Goal: Information Seeking & Learning: Learn about a topic

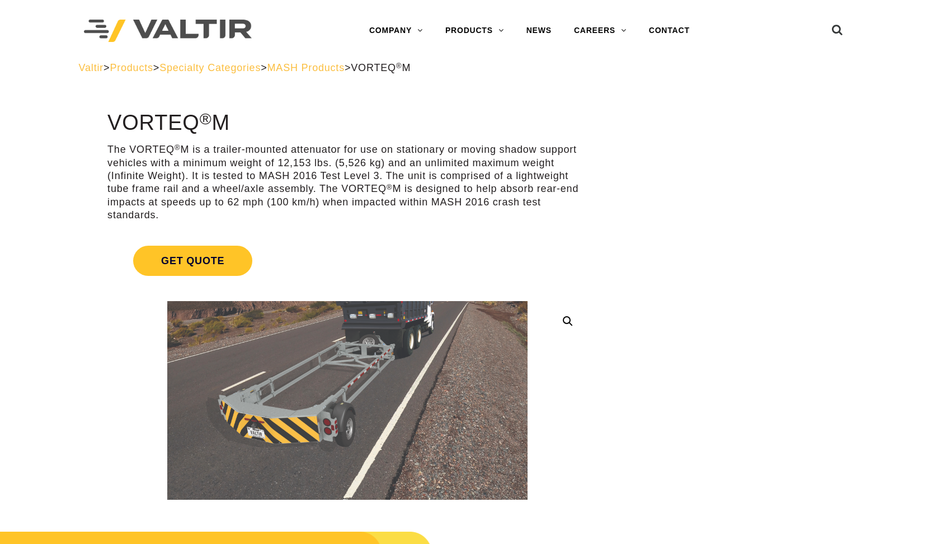
click at [340, 65] on span "MASH Products" at bounding box center [305, 67] width 77 height 11
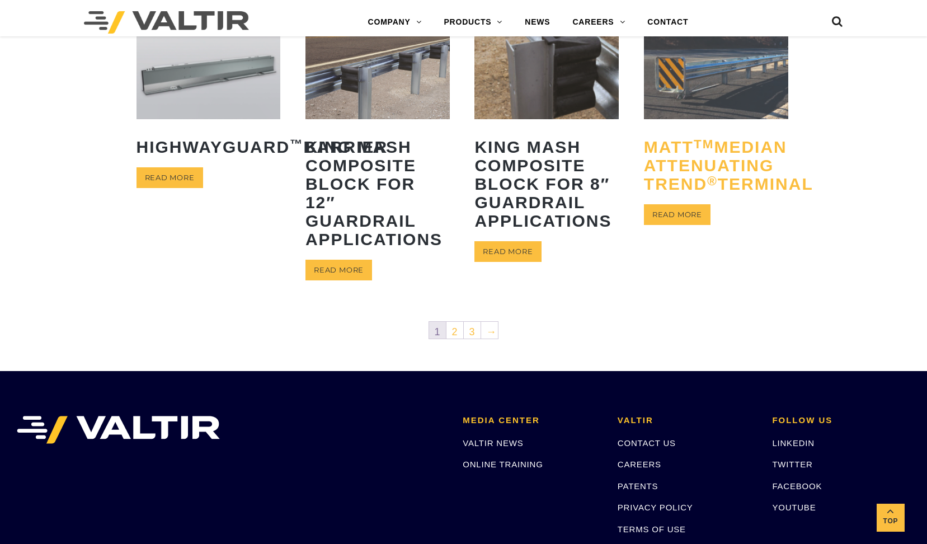
scroll to position [671, 0]
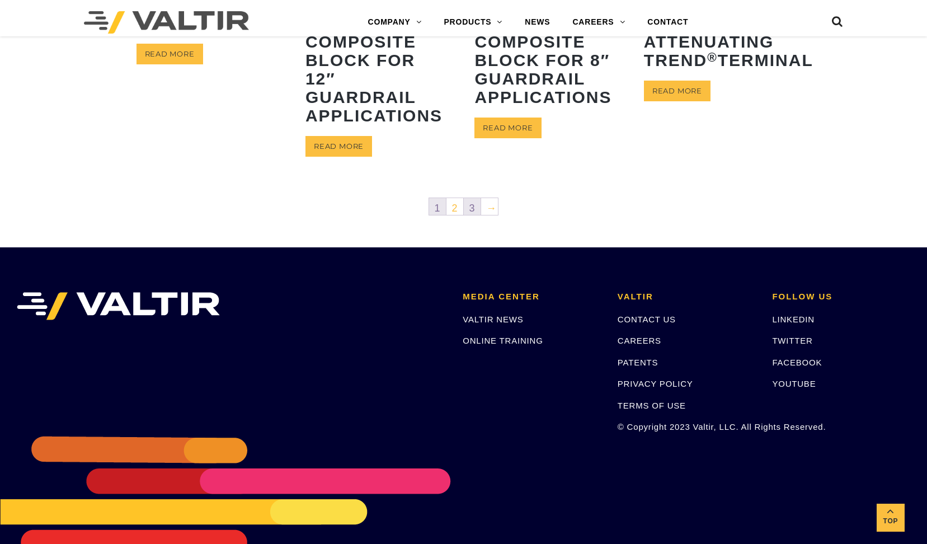
click at [474, 211] on link "3" at bounding box center [472, 206] width 17 height 17
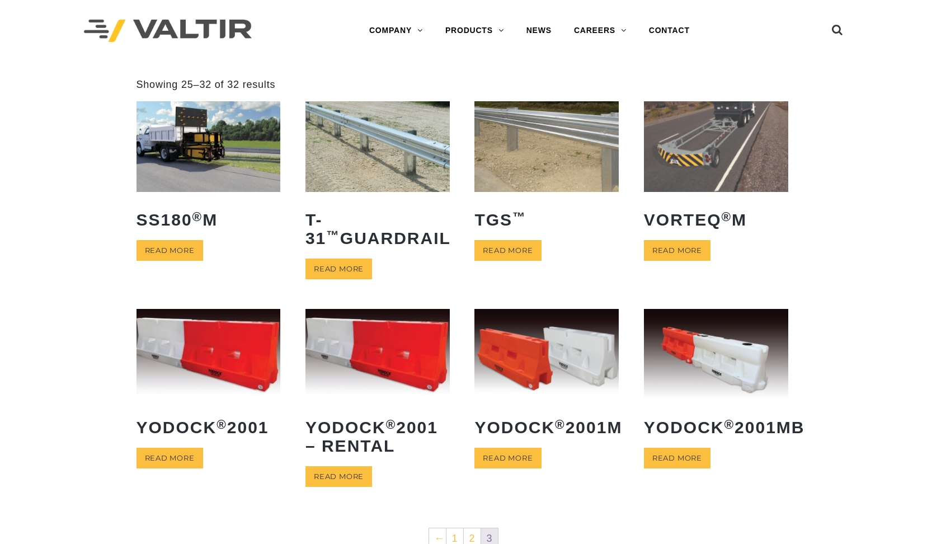
scroll to position [280, 0]
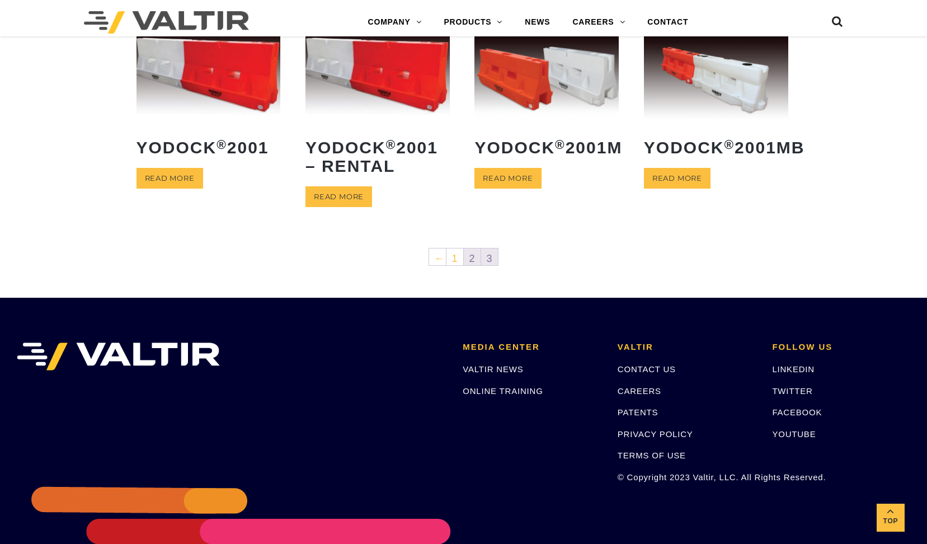
click at [470, 260] on link "2" at bounding box center [472, 256] width 17 height 17
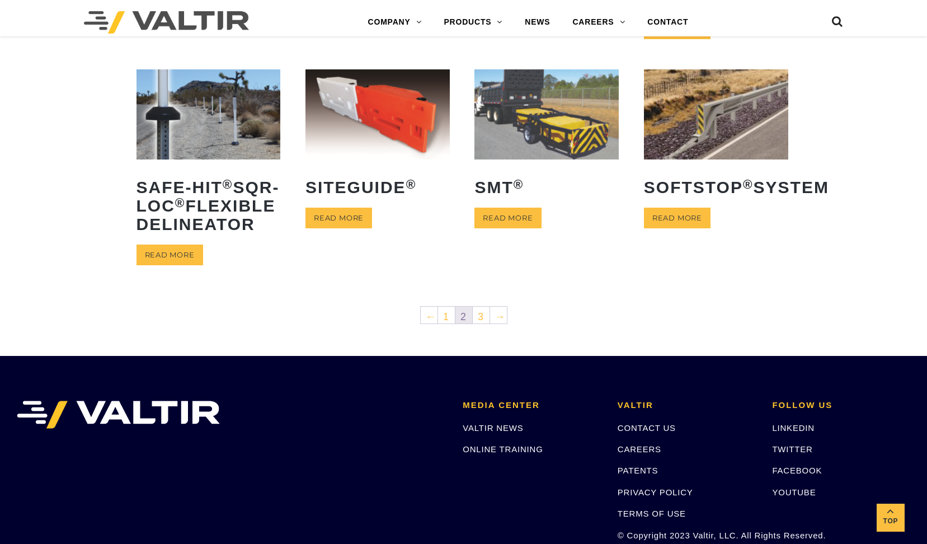
scroll to position [559, 0]
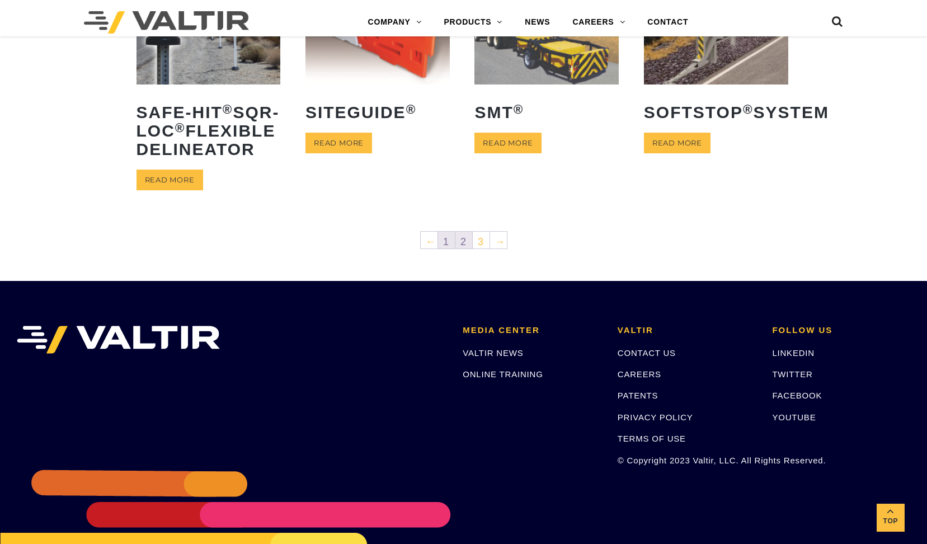
click at [445, 248] on link "1" at bounding box center [446, 240] width 17 height 17
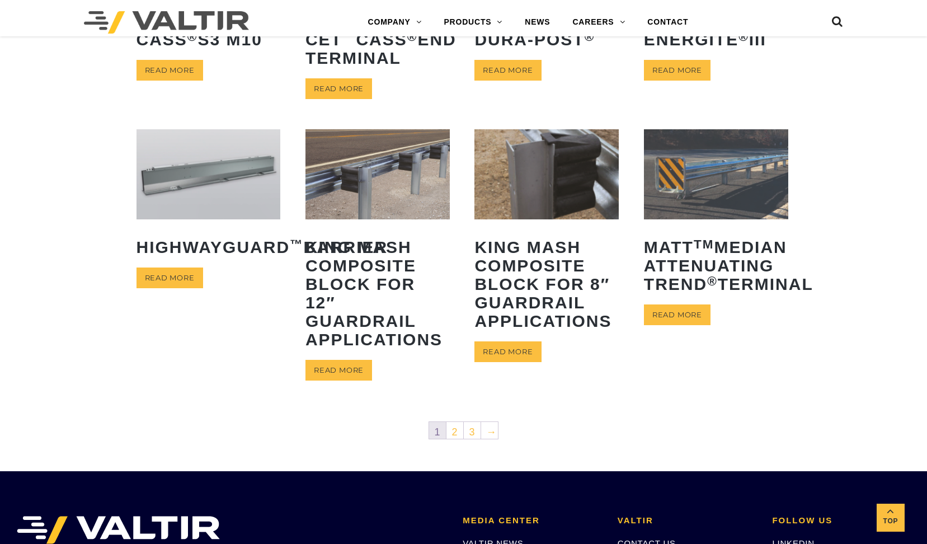
scroll to position [559, 0]
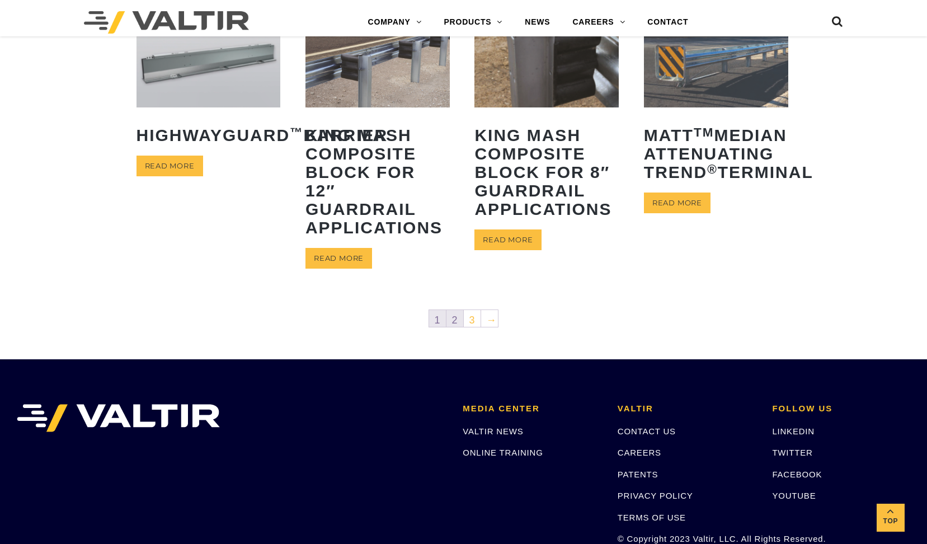
click at [455, 319] on link "2" at bounding box center [454, 318] width 17 height 17
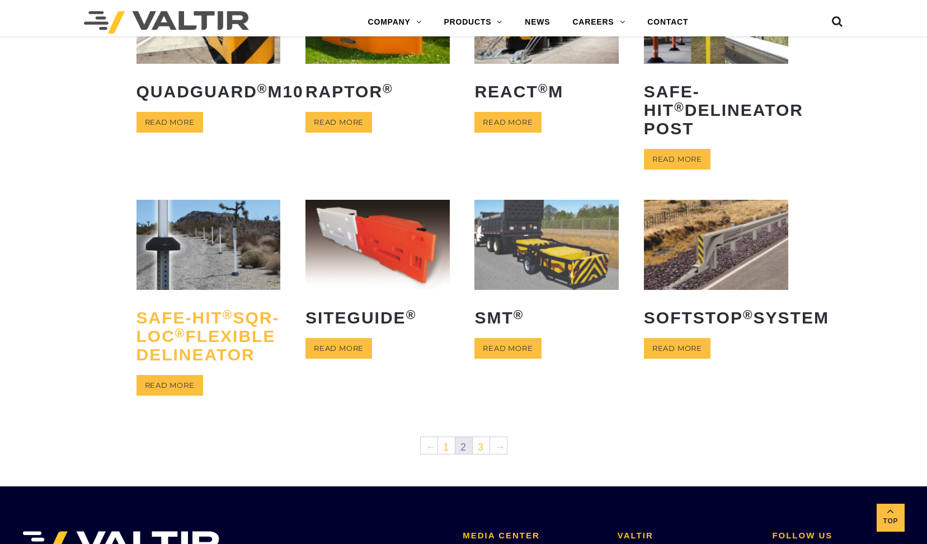
scroll to position [448, 0]
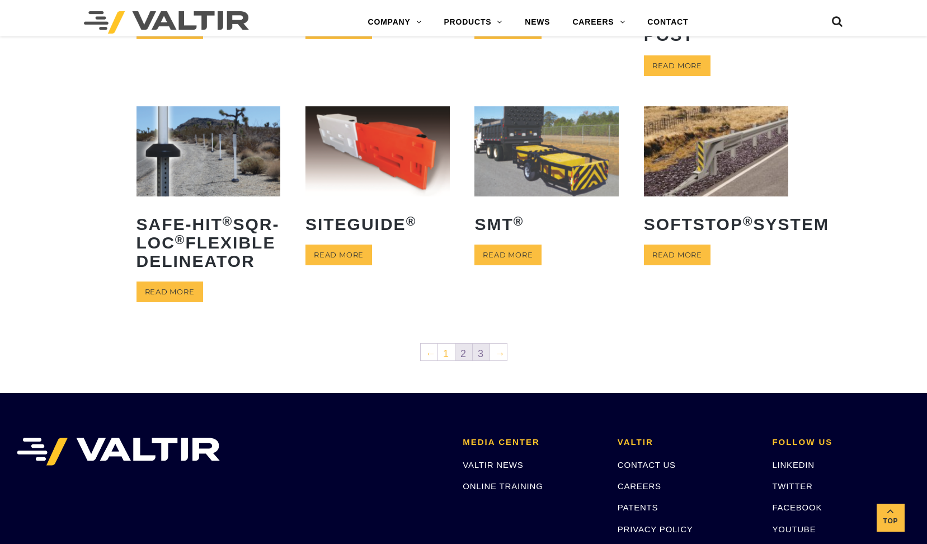
click at [483, 360] on link "3" at bounding box center [481, 351] width 17 height 17
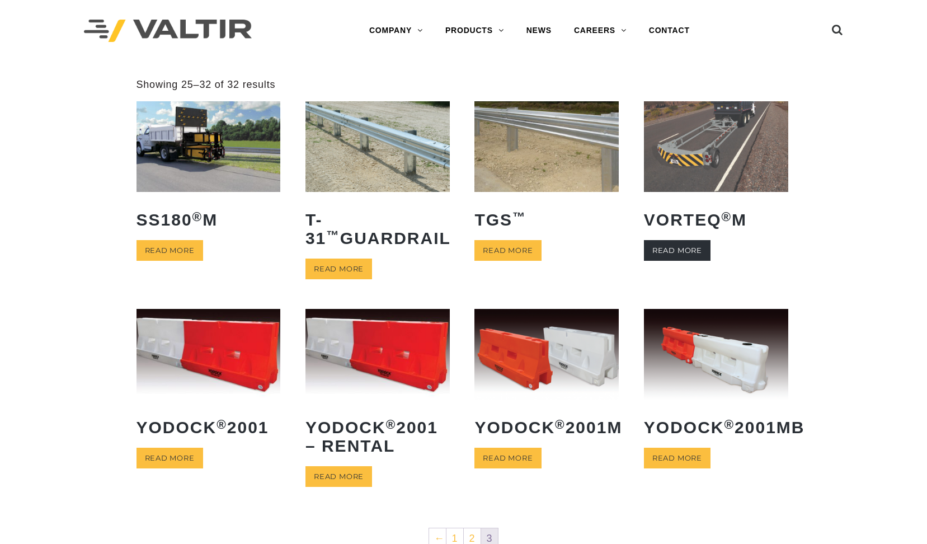
click at [679, 251] on link "Read more" at bounding box center [677, 250] width 67 height 21
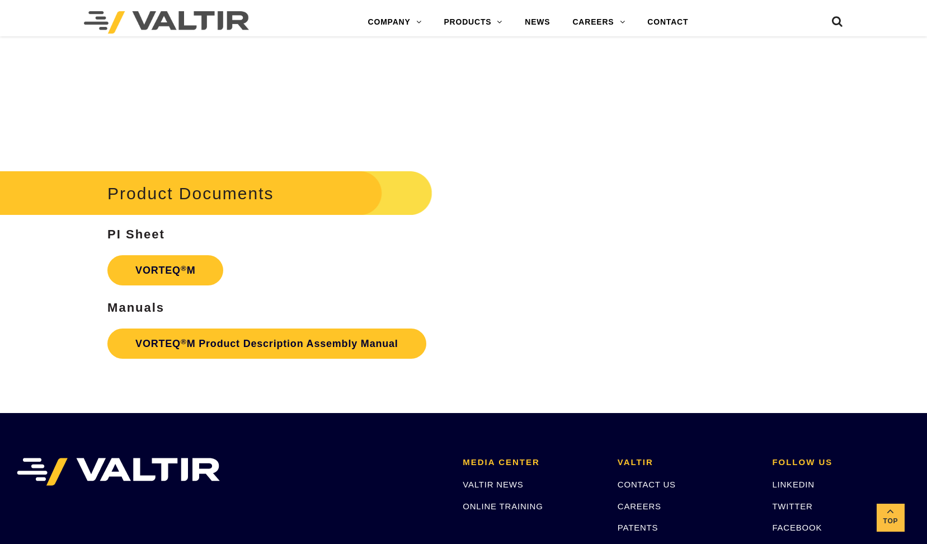
scroll to position [2070, 0]
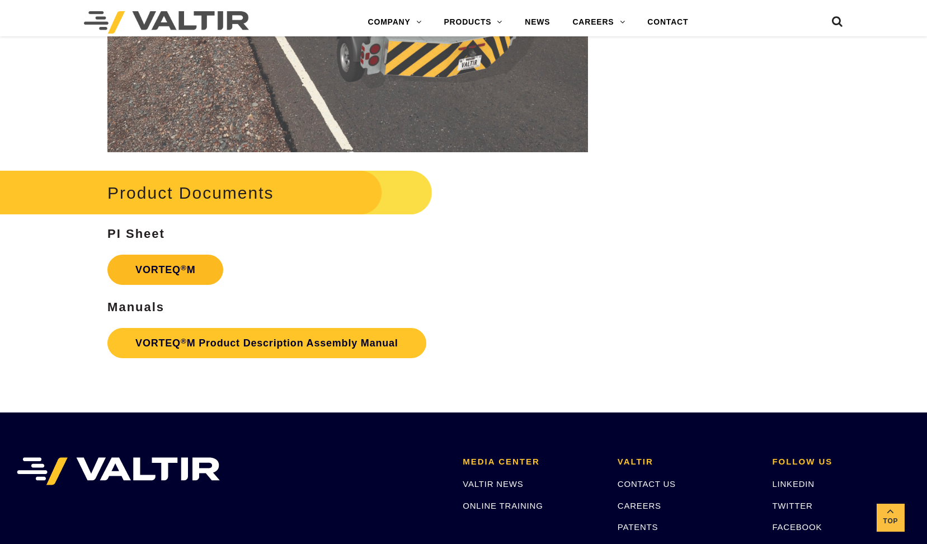
click at [170, 271] on link "VORTEQ ® M" at bounding box center [165, 270] width 116 height 30
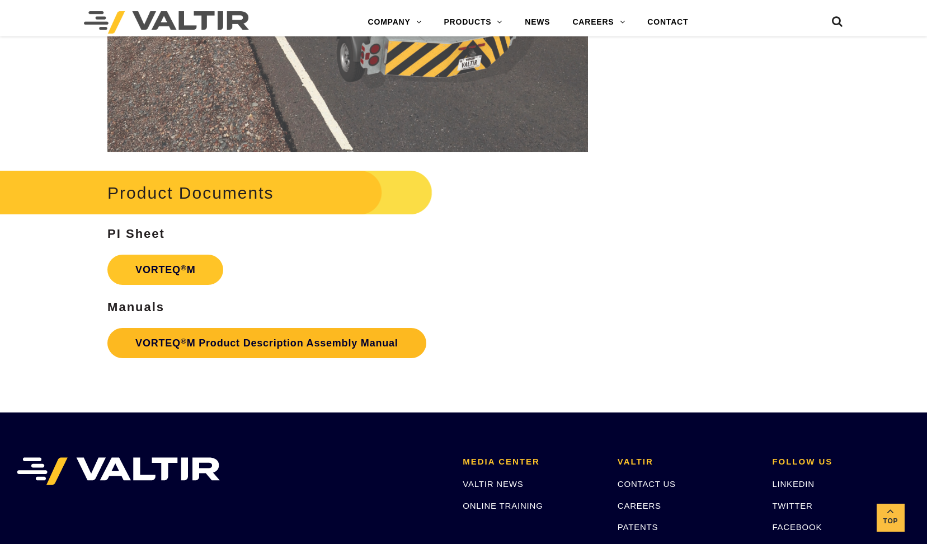
click at [272, 346] on link "VORTEQ ® M Product Description Assembly Manual" at bounding box center [266, 343] width 319 height 30
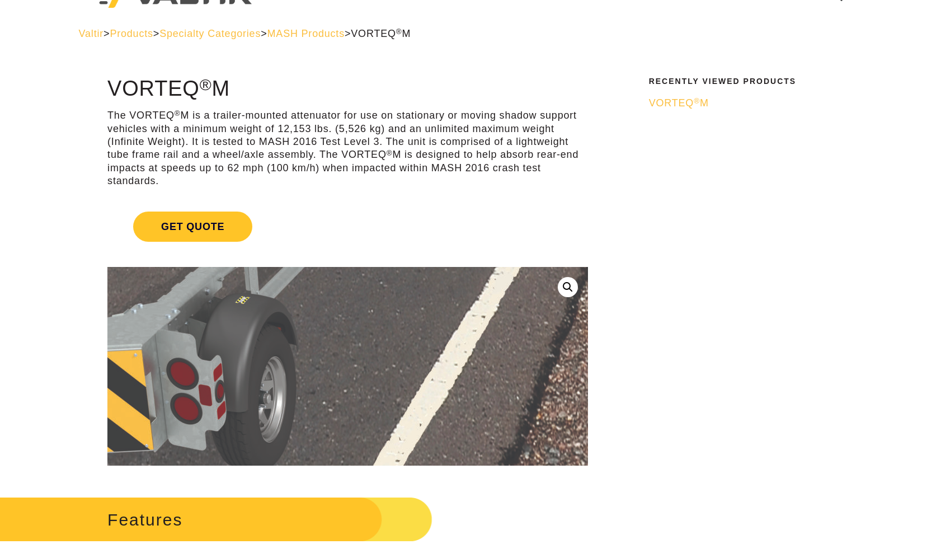
scroll to position [0, 0]
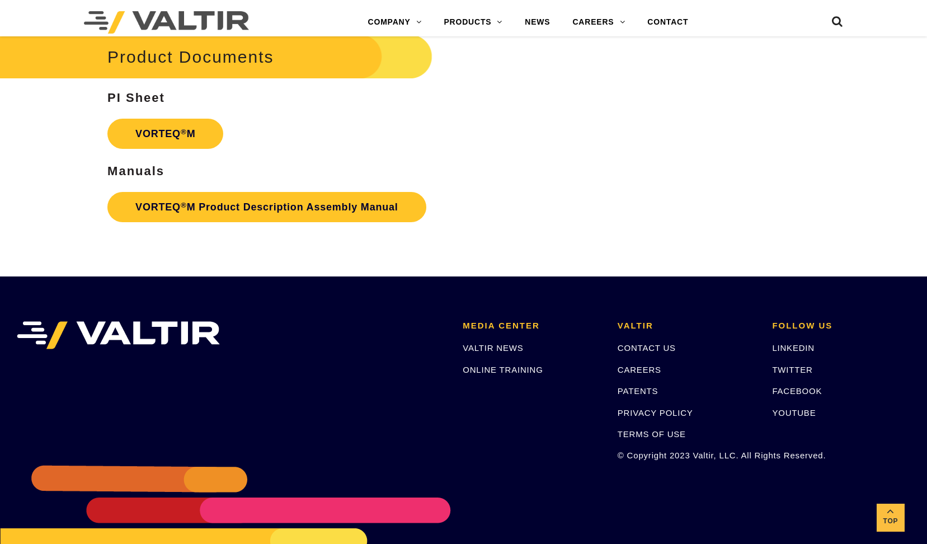
scroll to position [2106, 0]
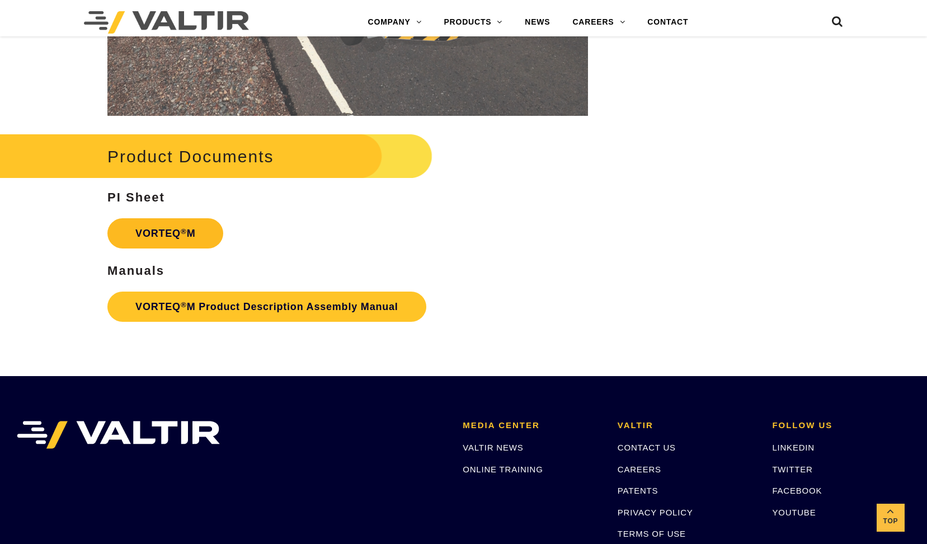
click at [173, 237] on link "VORTEQ ® M" at bounding box center [165, 233] width 116 height 30
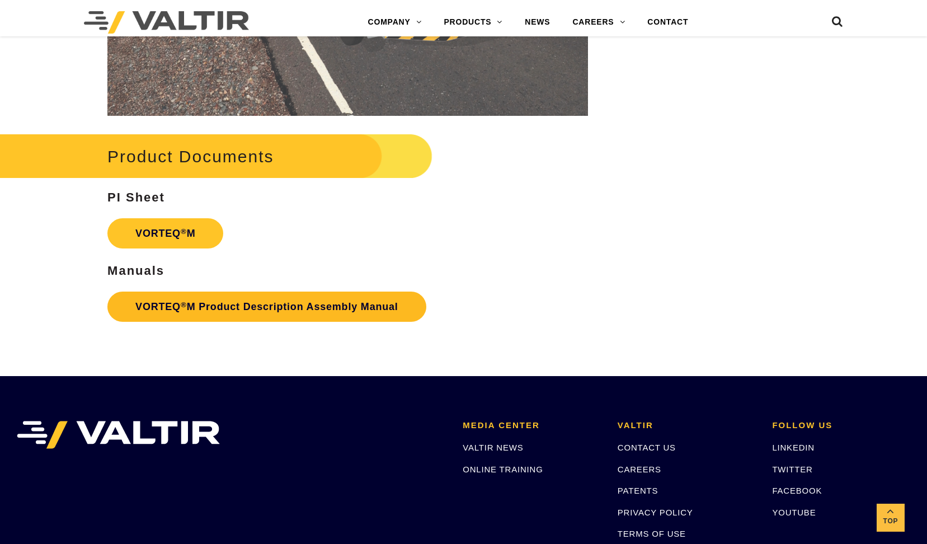
click at [180, 302] on link "VORTEQ ® M Product Description Assembly Manual" at bounding box center [266, 306] width 319 height 30
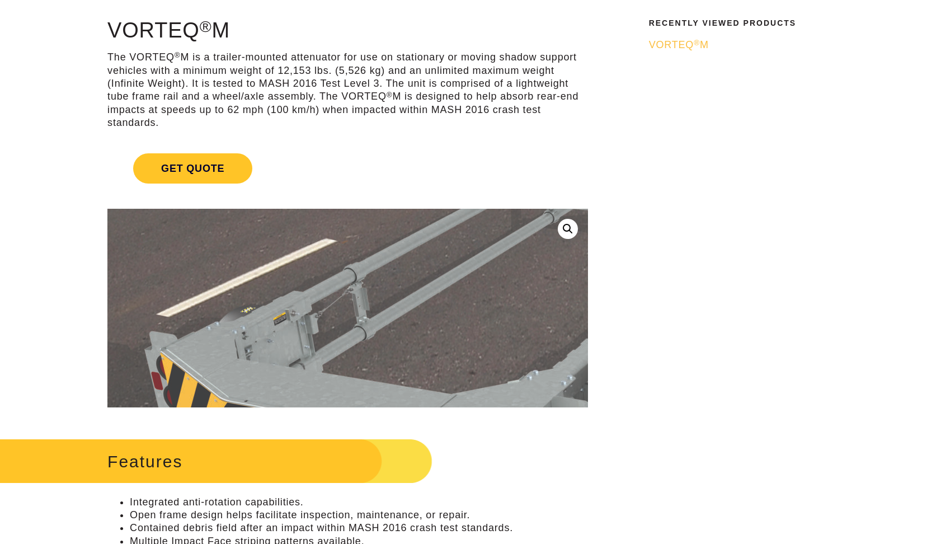
scroll to position [0, 0]
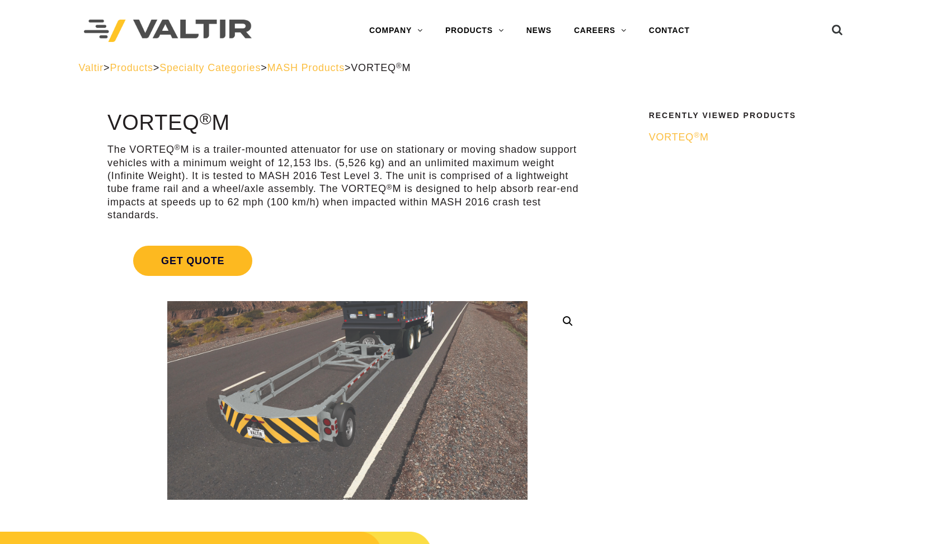
click at [199, 262] on span "Get Quote" at bounding box center [192, 261] width 119 height 30
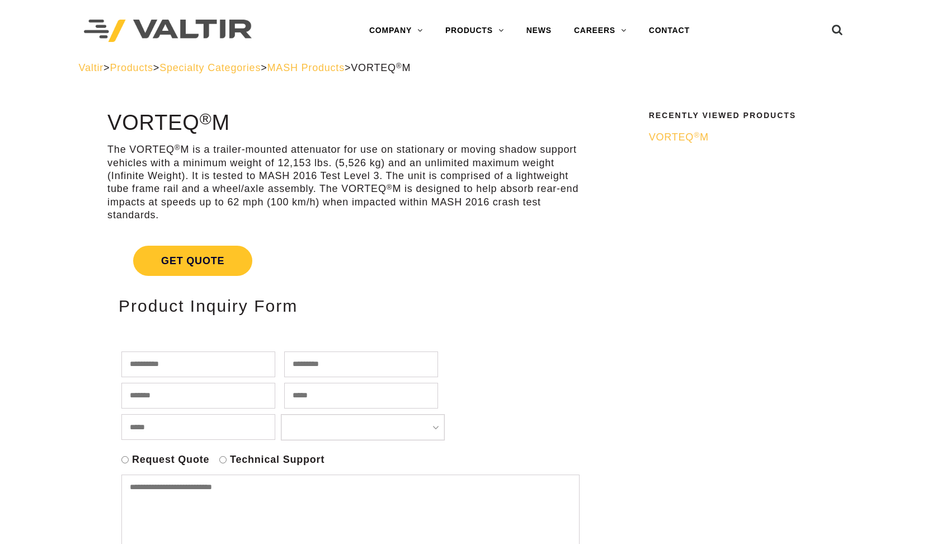
click at [676, 134] on span "VORTEQ ® M" at bounding box center [679, 136] width 60 height 11
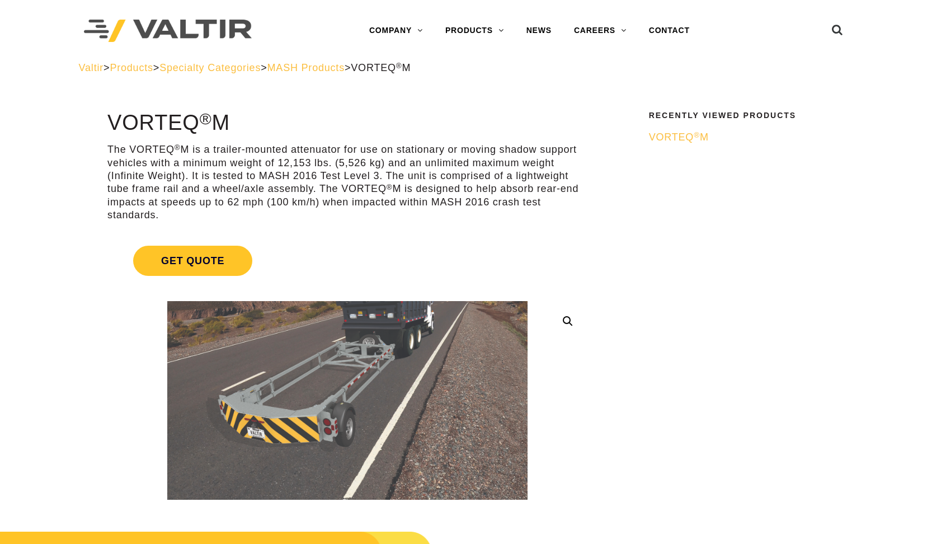
click at [358, 73] on div "Valtir > Products > Specialty Categories > MASH Products > VORTEQ ® M" at bounding box center [464, 68] width 770 height 13
click at [345, 66] on span "MASH Products" at bounding box center [305, 67] width 77 height 11
